Goal: Navigation & Orientation: Find specific page/section

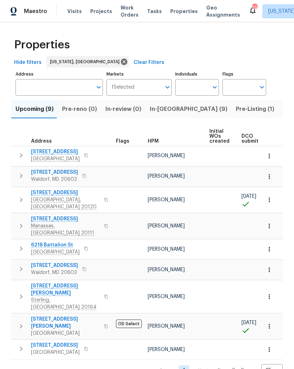
click at [167, 111] on span "In-reno (9)" at bounding box center [189, 109] width 78 height 10
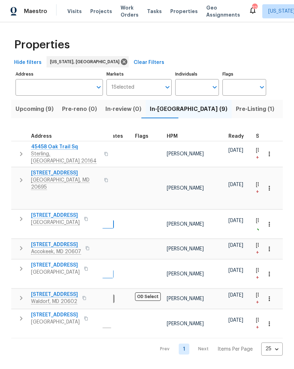
scroll to position [0, 14]
click at [35, 241] on span "1101 Pine Ln" at bounding box center [56, 244] width 50 height 7
click at [53, 311] on span "9702 Spinnaker St" at bounding box center [55, 314] width 49 height 7
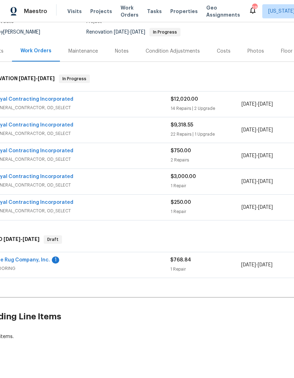
scroll to position [66, 17]
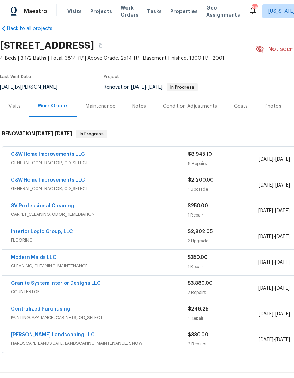
scroll to position [11, 0]
